Goal: Check status: Check status

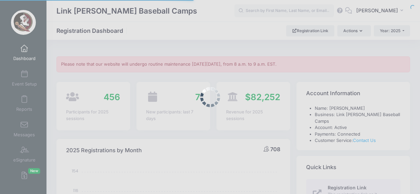
select select
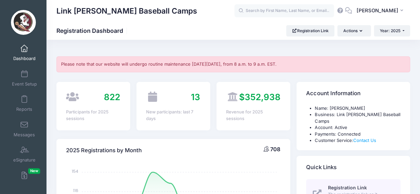
click at [311, 6] on input "text" at bounding box center [285, 10] width 100 height 13
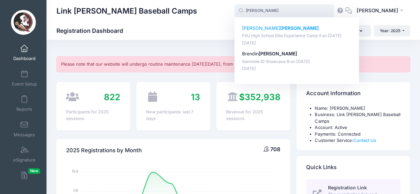
click at [280, 29] on strong "[PERSON_NAME]" at bounding box center [299, 28] width 39 height 6
type input "Stuart Norman (FSU High School Elite Experience Camp II, Jul-30, 2025)"
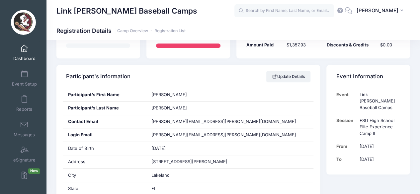
scroll to position [120, 0]
